Goal: Task Accomplishment & Management: Use online tool/utility

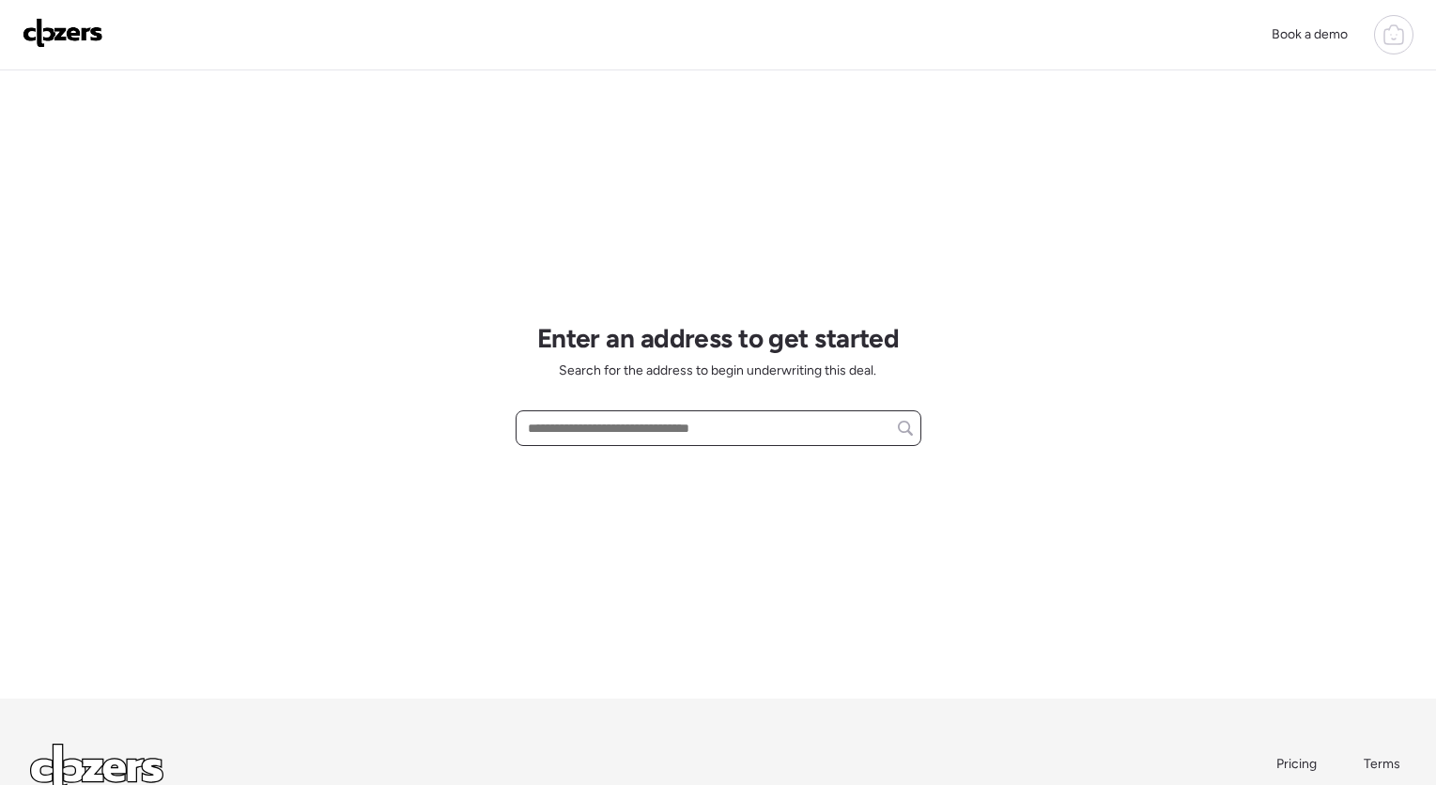
click at [721, 432] on input "text" at bounding box center [718, 428] width 389 height 26
paste input "**********"
type input "**********"
click at [640, 425] on input "text" at bounding box center [718, 428] width 389 height 26
paste input "**********"
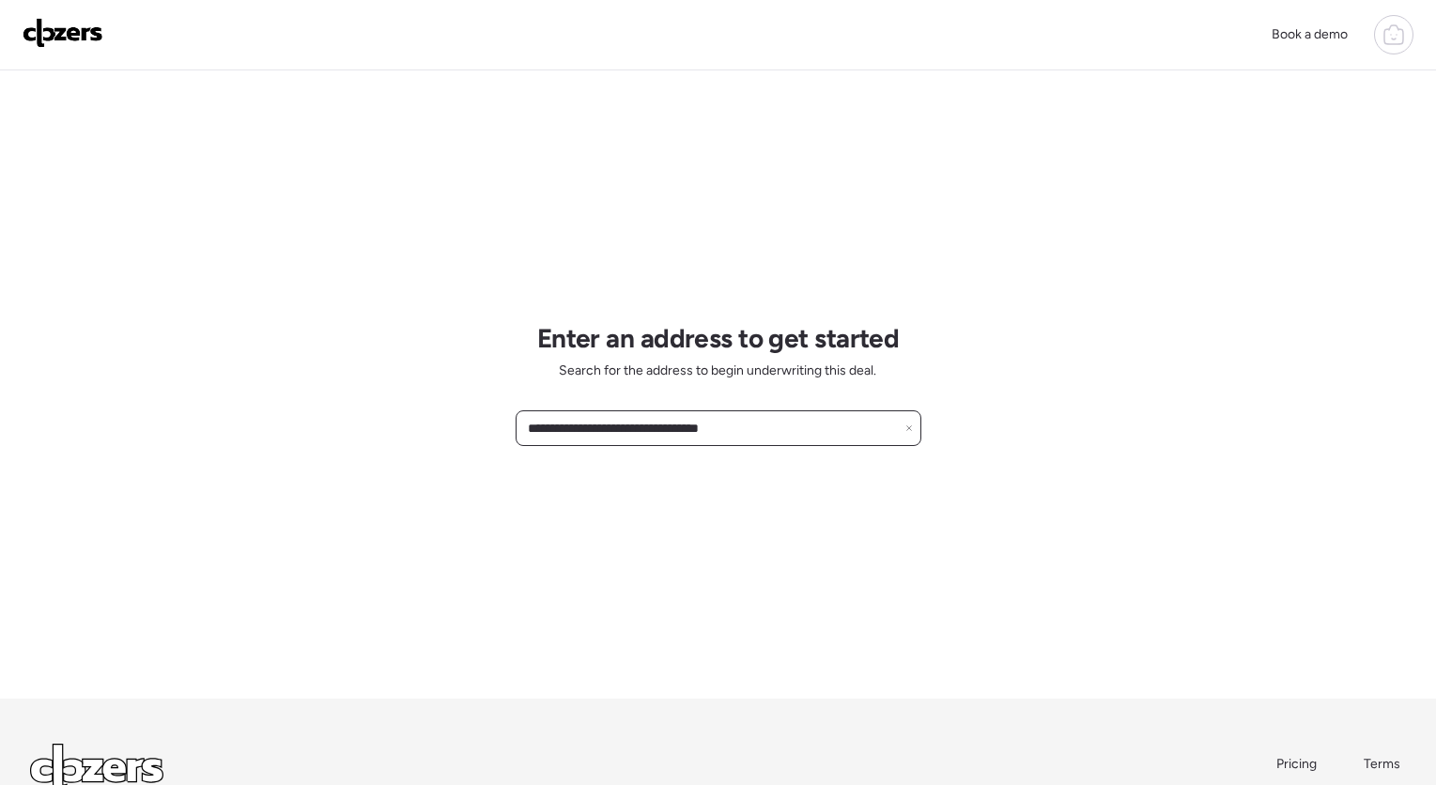
paste input "**********"
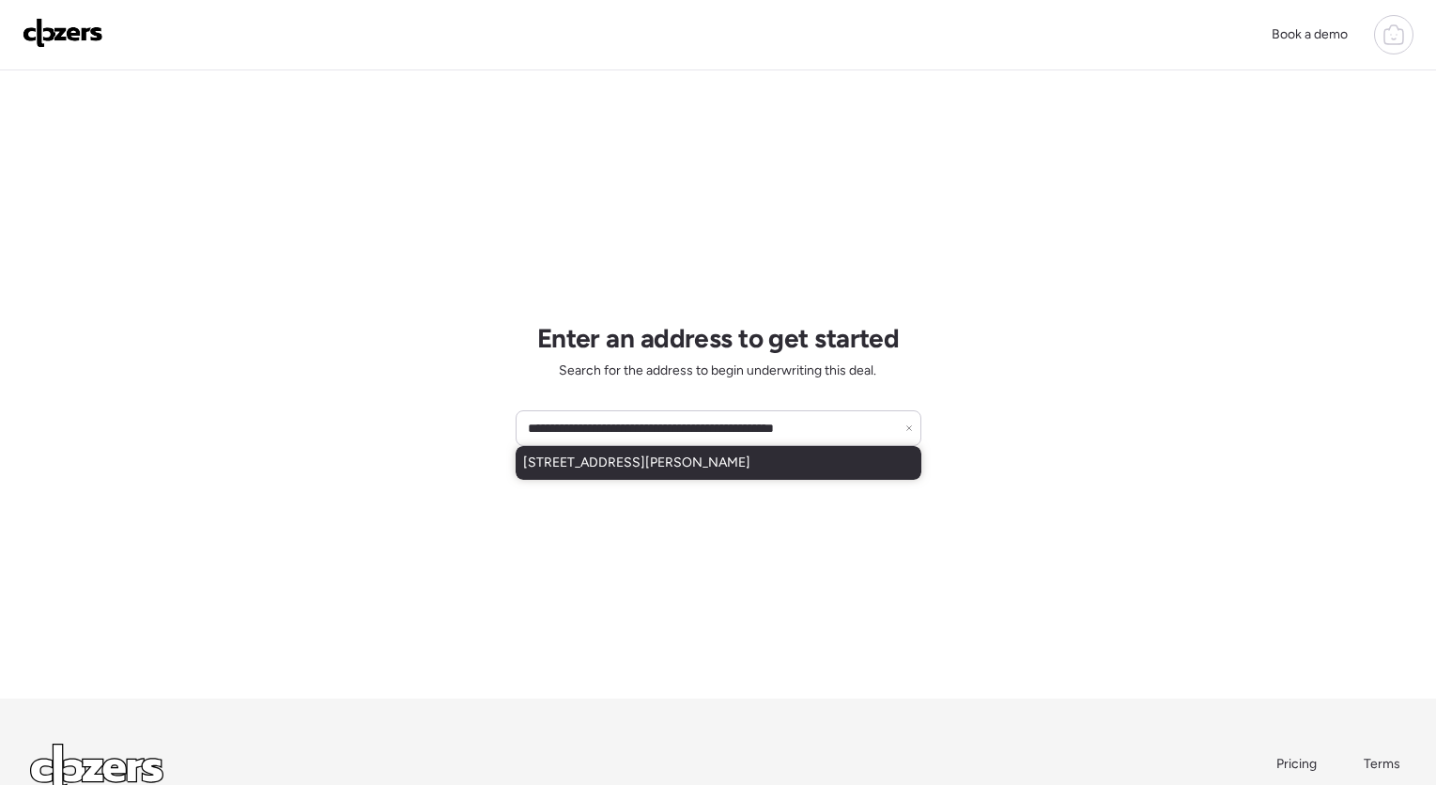
click at [668, 459] on span "[STREET_ADDRESS][PERSON_NAME]" at bounding box center [636, 462] width 227 height 19
type input "**********"
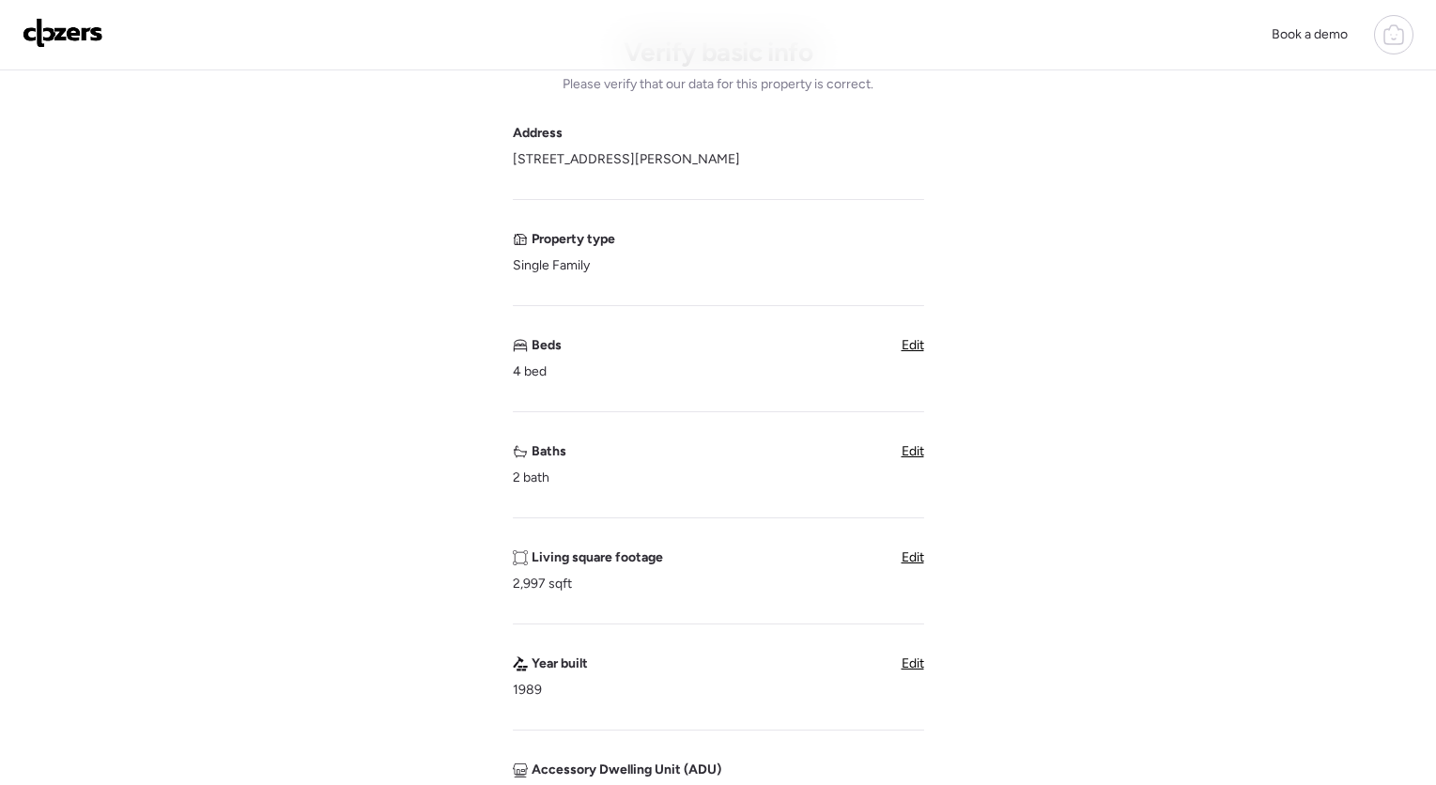
scroll to position [289, 0]
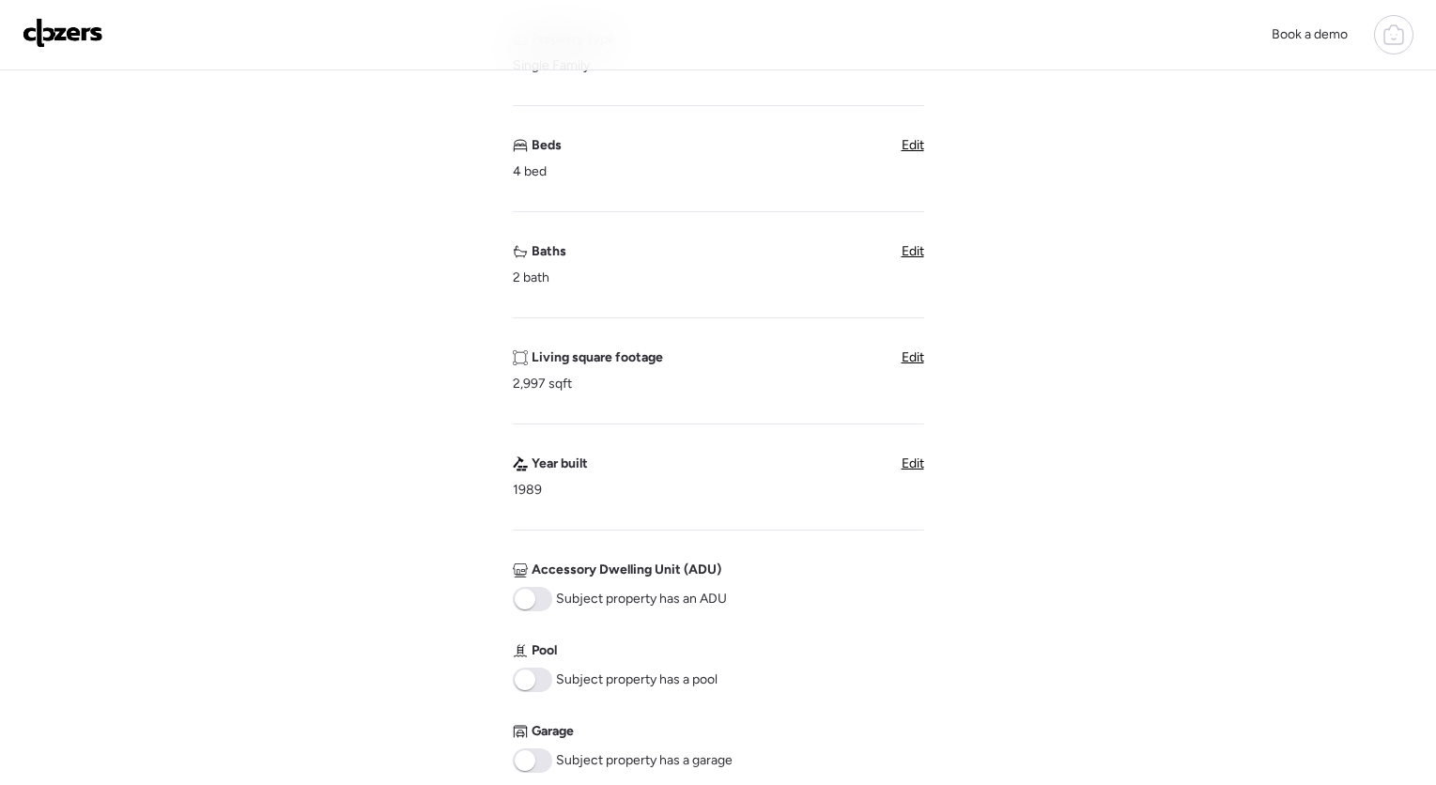
click at [917, 251] on span "Edit" at bounding box center [912, 251] width 23 height 16
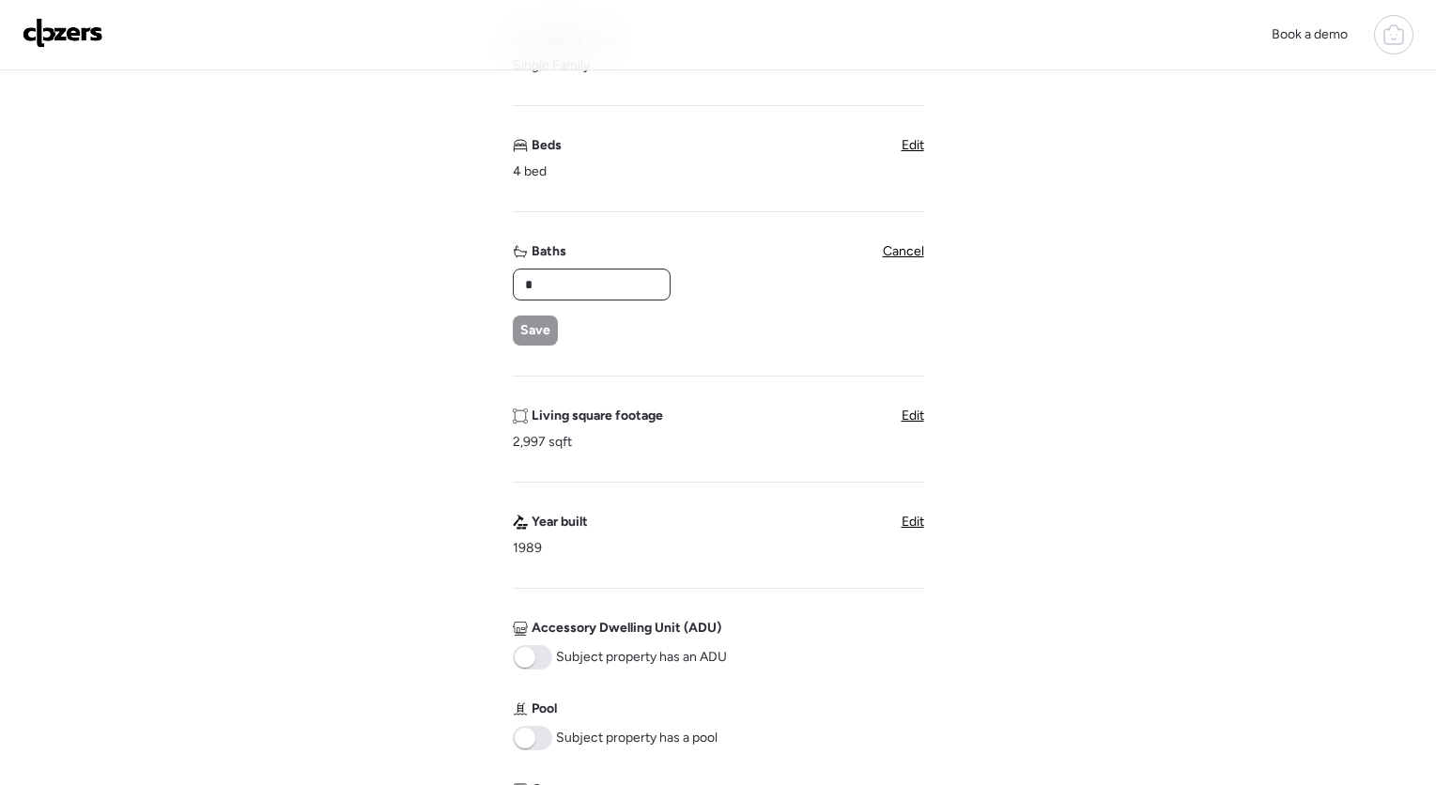
drag, startPoint x: 613, startPoint y: 284, endPoint x: 356, endPoint y: 294, distance: 257.5
click at [357, 295] on div "Verify basic info Please verify that our data for this property is correct. Add…" at bounding box center [717, 487] width 1405 height 1412
drag, startPoint x: 570, startPoint y: 285, endPoint x: 392, endPoint y: 296, distance: 178.7
click at [392, 296] on div "Verify basic info Please verify that our data for this property is correct. Add…" at bounding box center [717, 487] width 1405 height 1412
drag, startPoint x: 550, startPoint y: 290, endPoint x: 467, endPoint y: 288, distance: 83.6
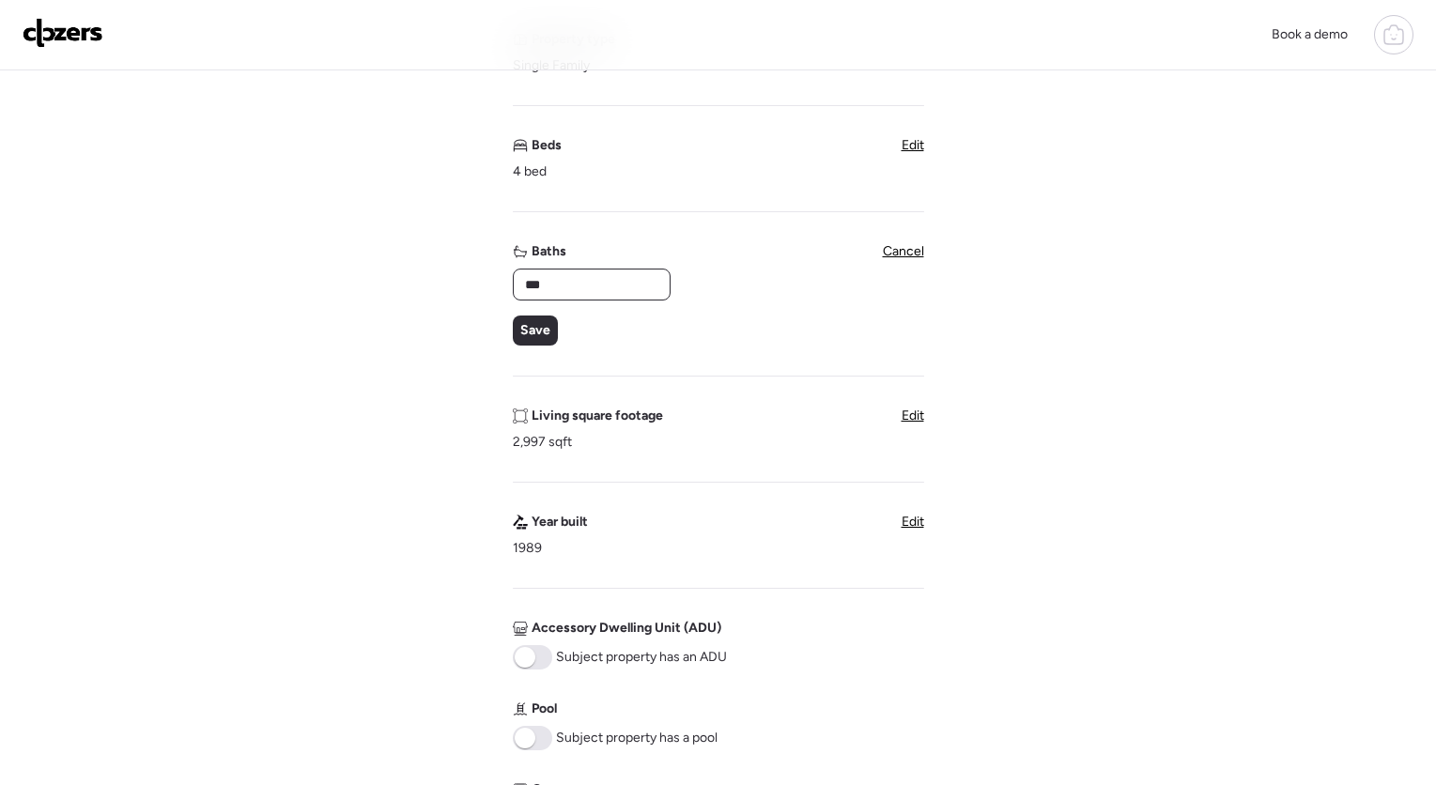
click at [467, 288] on div "Verify basic info Please verify that our data for this property is correct. Add…" at bounding box center [717, 487] width 1405 height 1412
type input "*"
click at [527, 324] on span "Save" at bounding box center [535, 330] width 30 height 19
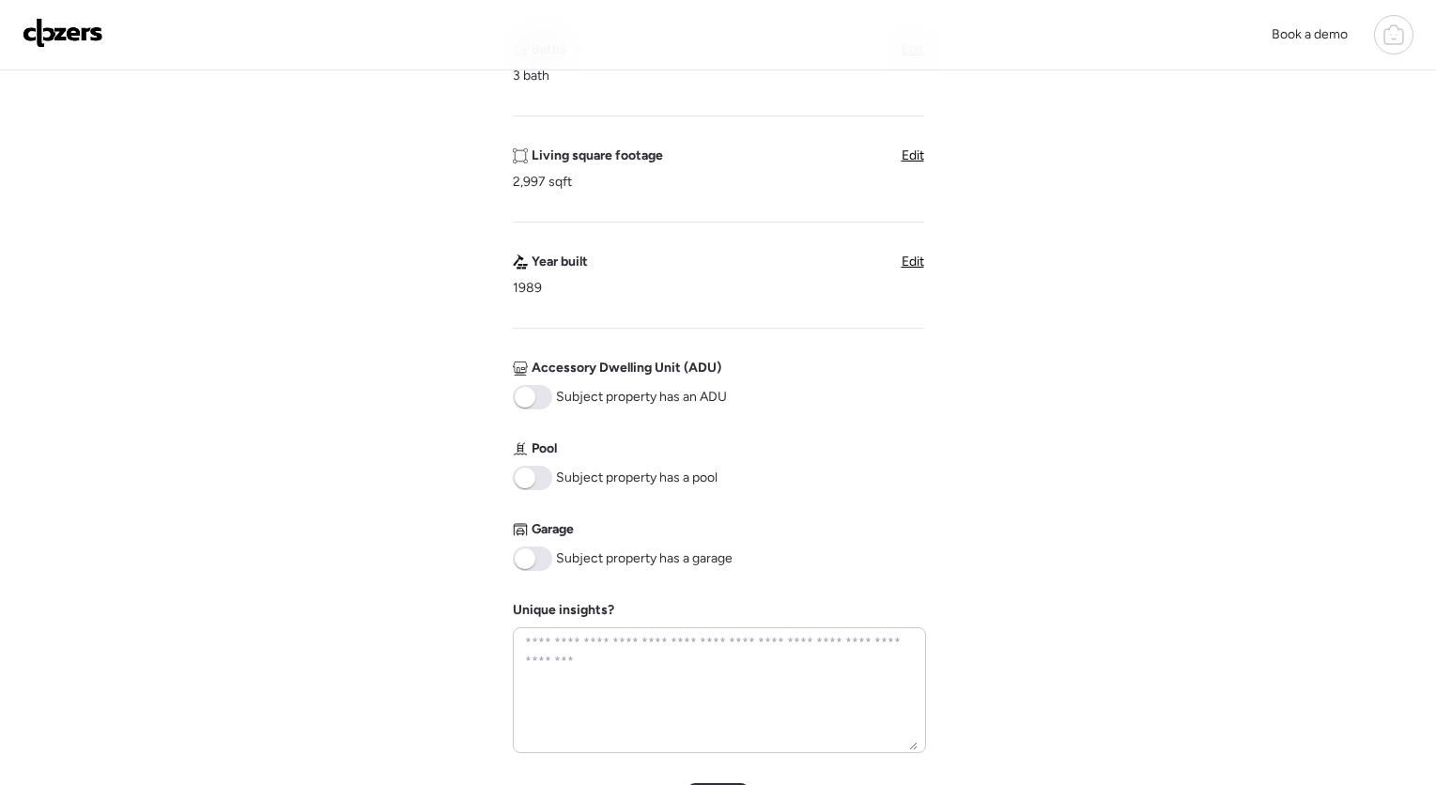
scroll to position [490, 0]
click at [534, 561] on span at bounding box center [532, 559] width 39 height 24
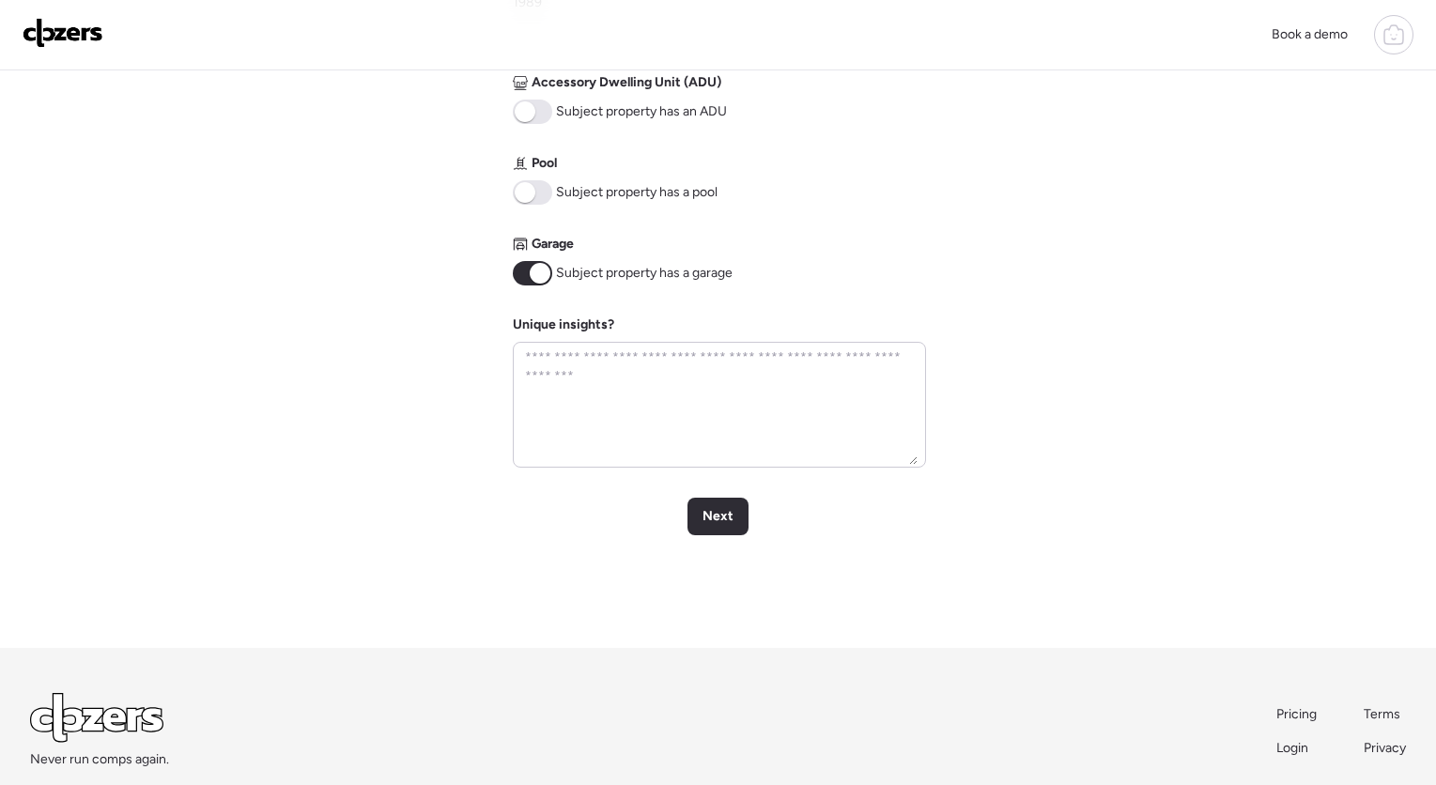
scroll to position [851, 0]
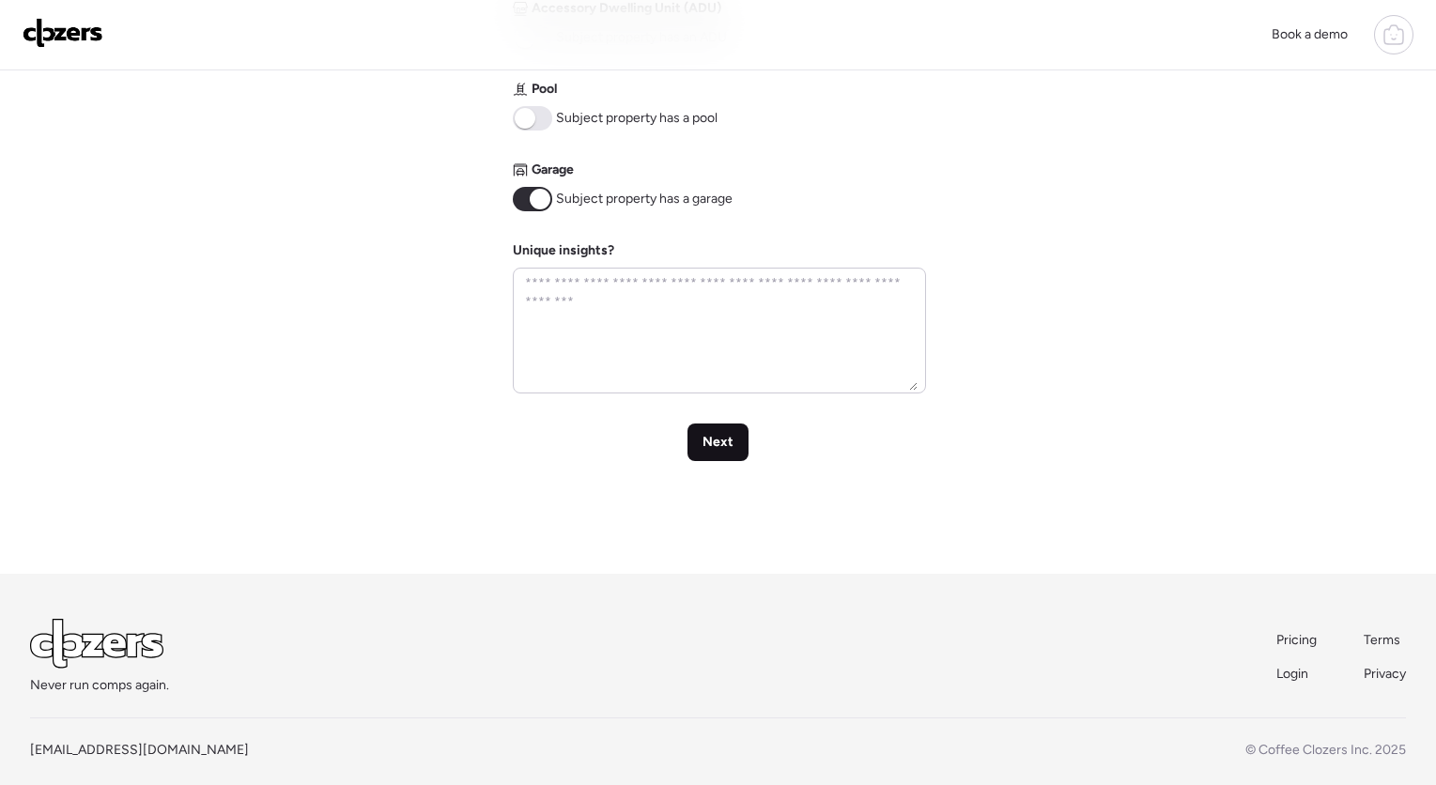
click at [746, 435] on div "Next" at bounding box center [717, 442] width 61 height 38
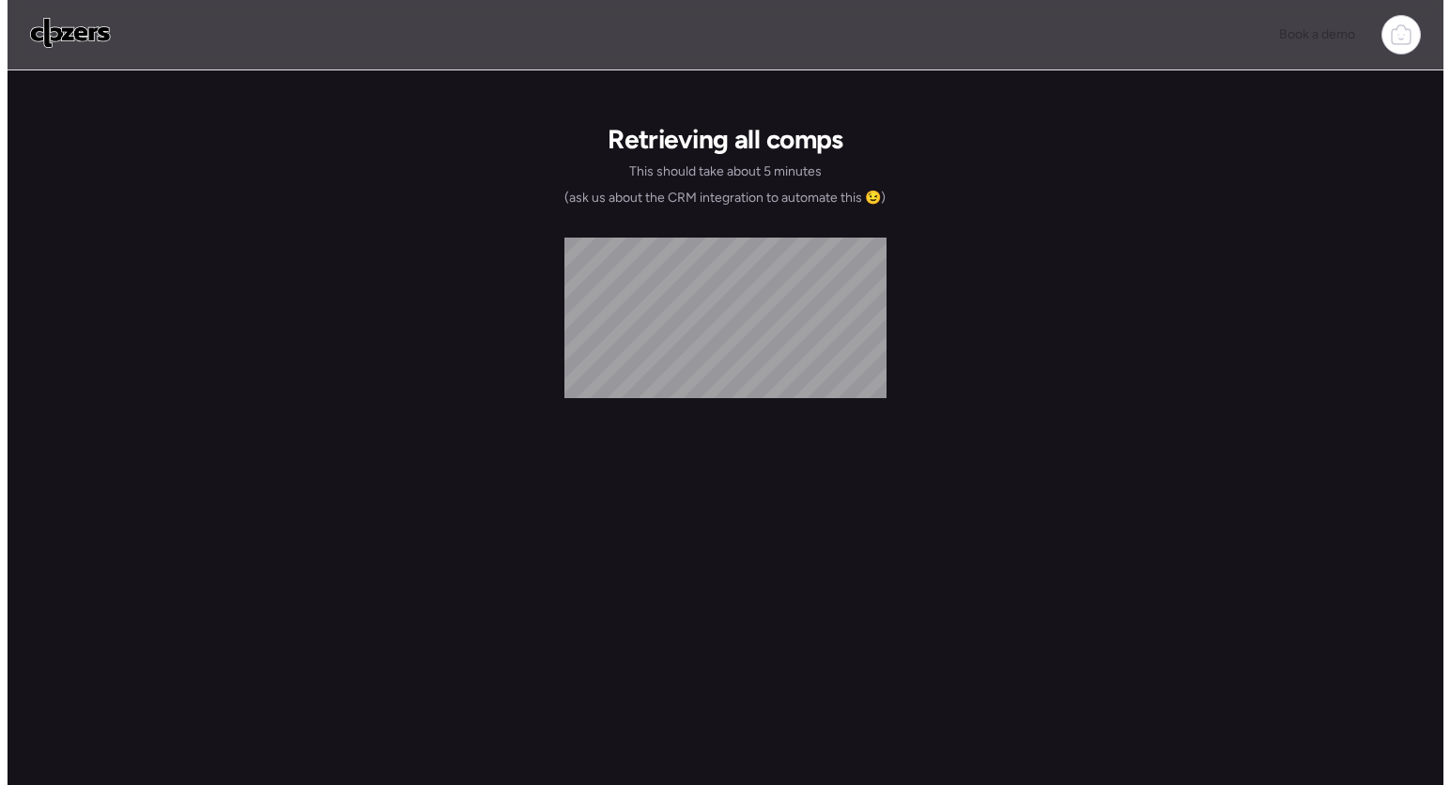
scroll to position [0, 0]
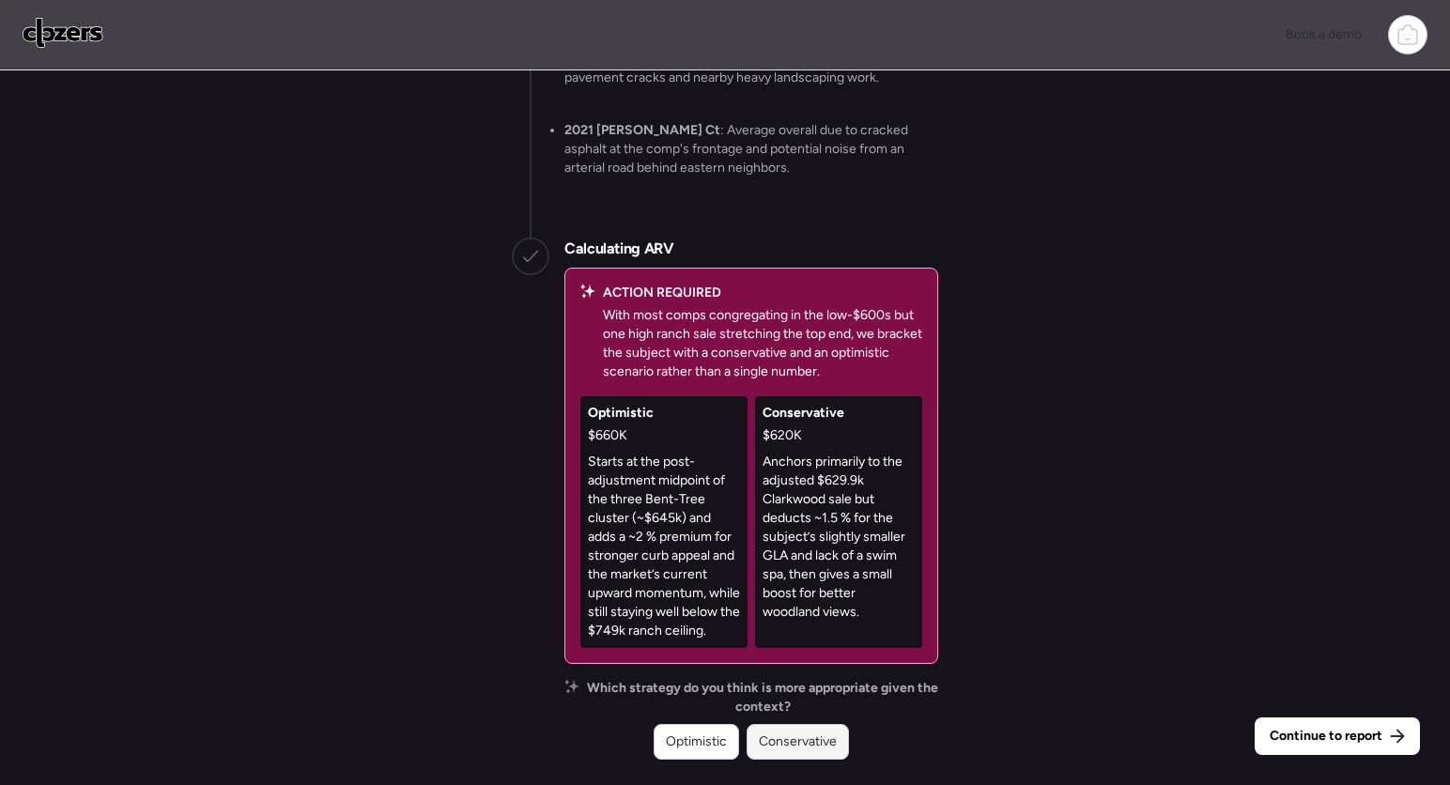
click at [798, 743] on span "Conservative" at bounding box center [798, 741] width 78 height 19
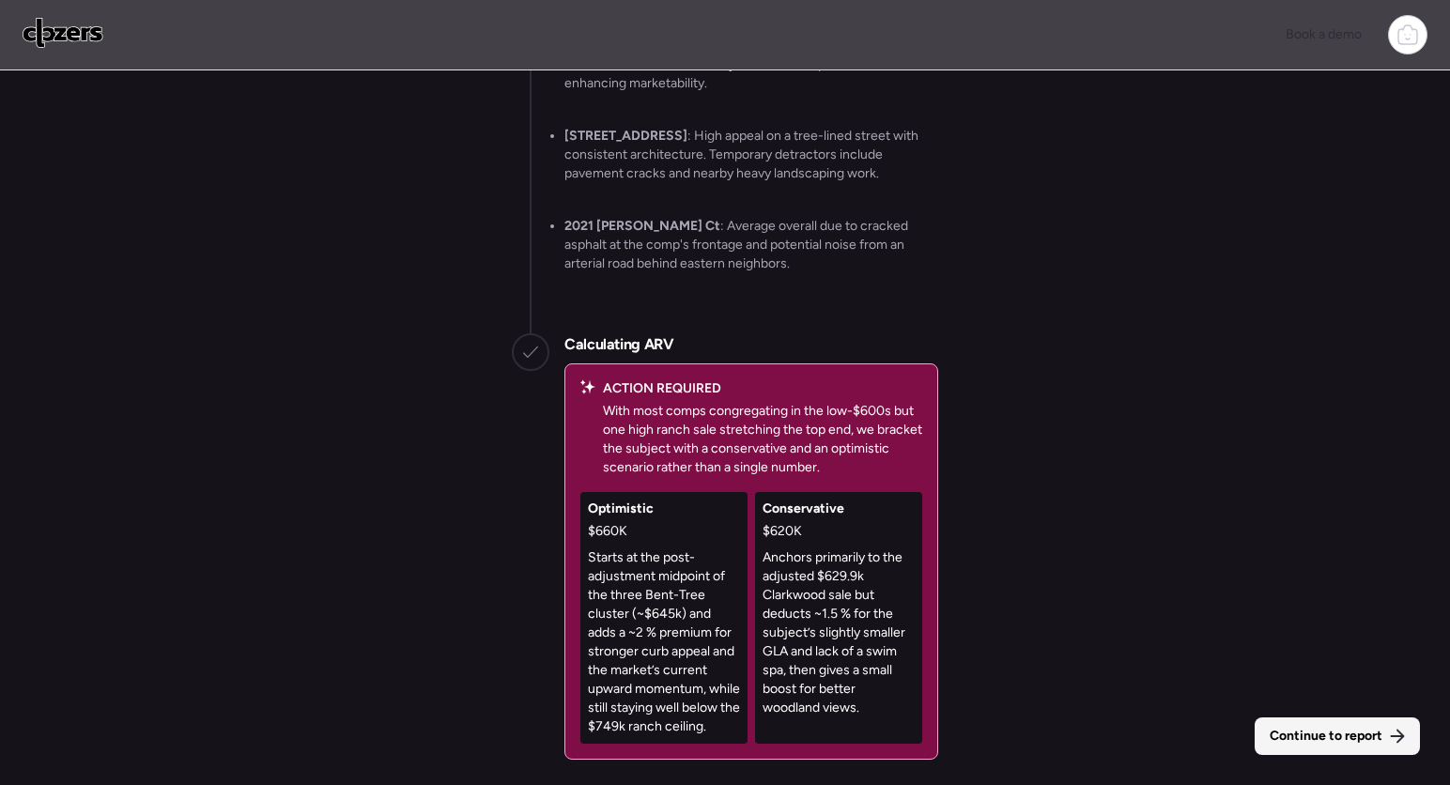
click at [1344, 745] on div "Continue to report" at bounding box center [1336, 736] width 165 height 38
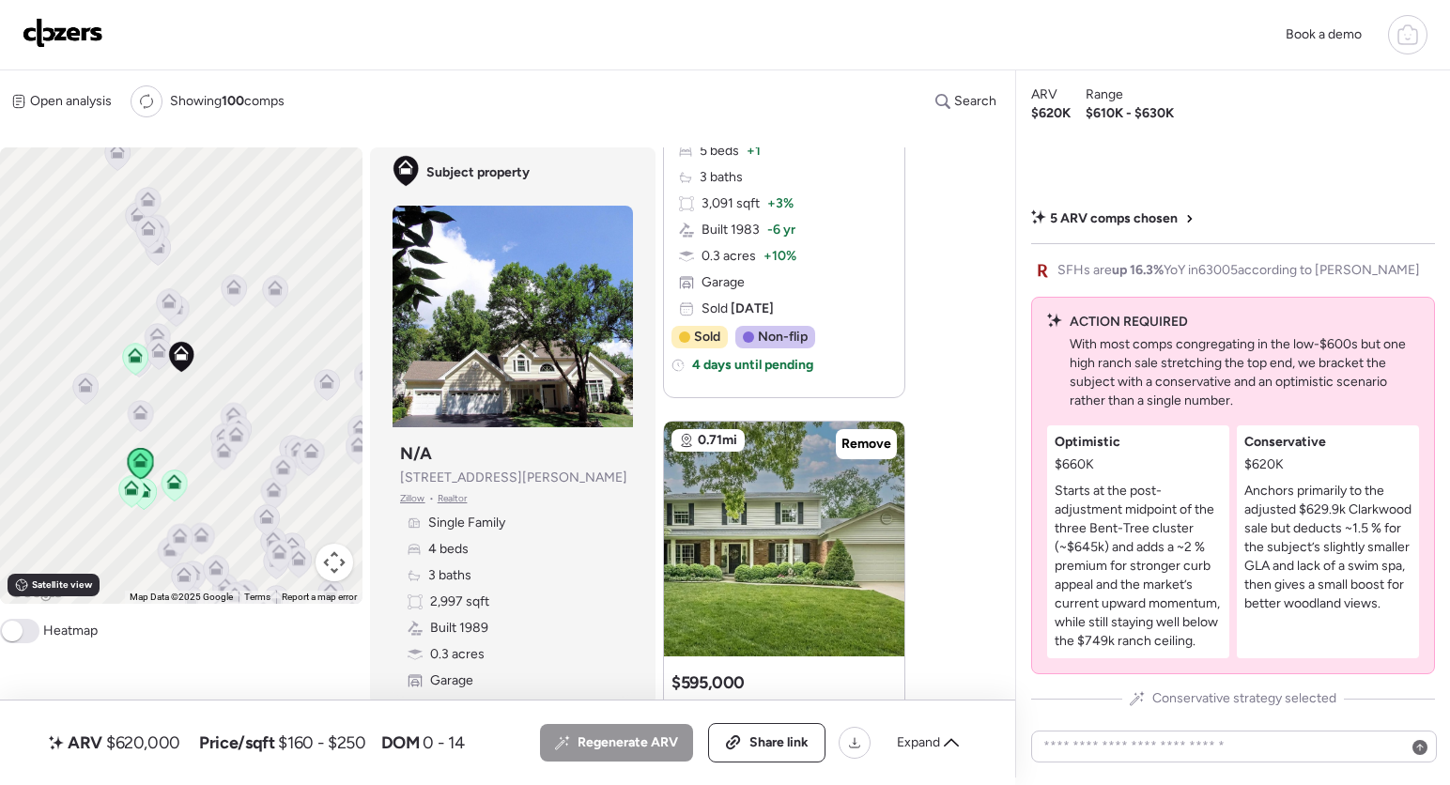
scroll to position [1103, 0]
